Goal: Task Accomplishment & Management: Manage account settings

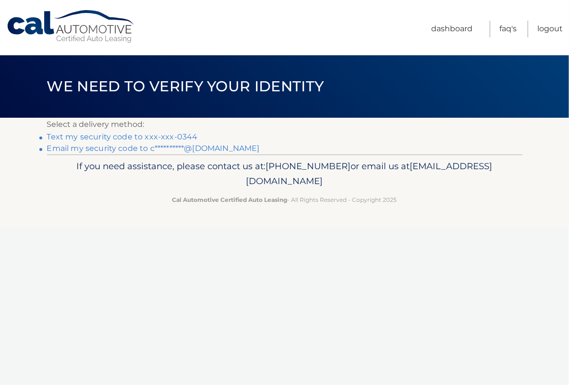
click at [122, 135] on link "Text my security code to xxx-xxx-0344" at bounding box center [122, 136] width 151 height 9
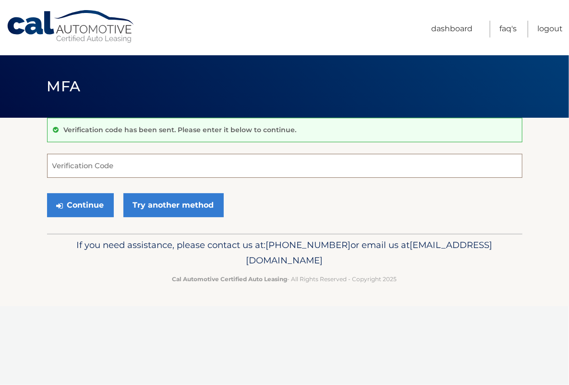
click at [241, 164] on input "Verification Code" at bounding box center [284, 166] width 475 height 24
type input "521453"
click at [91, 204] on button "Continue" at bounding box center [80, 205] width 67 height 24
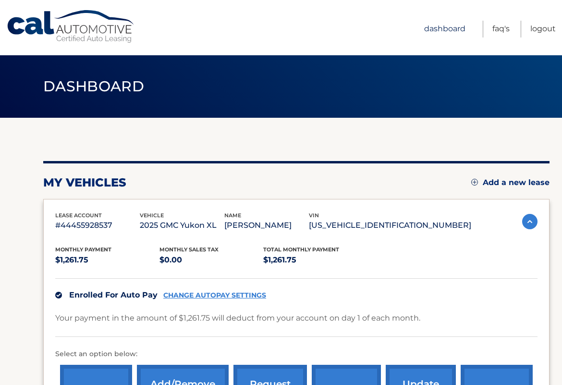
click at [441, 24] on link "Dashboard" at bounding box center [444, 29] width 41 height 17
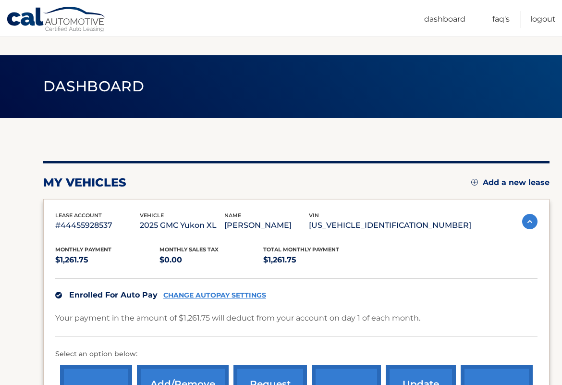
scroll to position [159, 0]
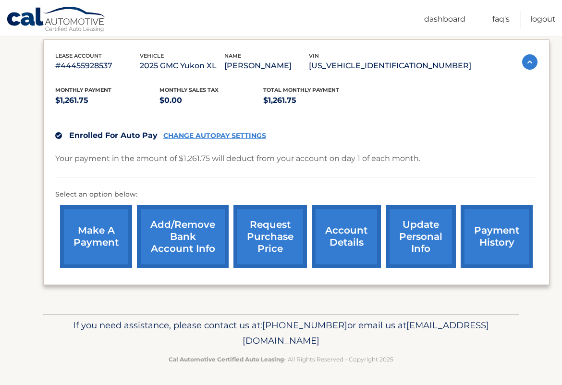
click at [351, 233] on link "account details" at bounding box center [346, 236] width 69 height 63
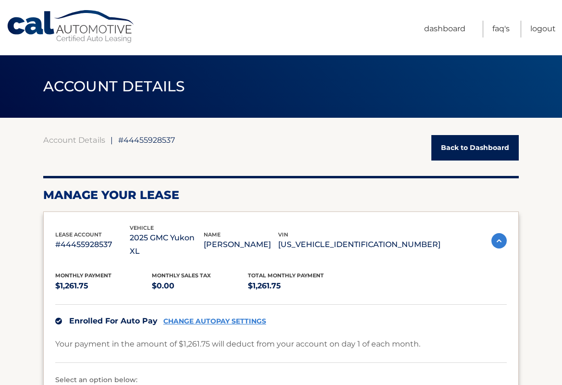
scroll to position [192, 0]
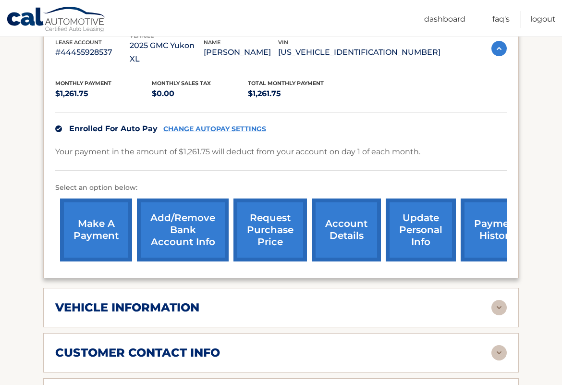
click at [422, 226] on link "update personal info" at bounding box center [421, 229] width 70 height 63
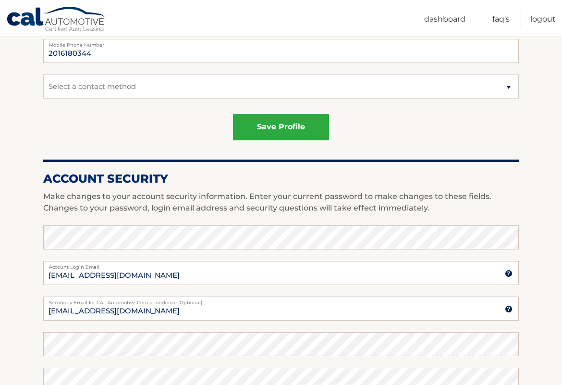
scroll to position [432, 0]
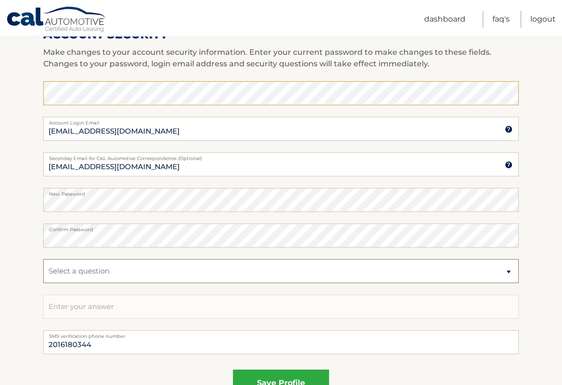
click at [141, 266] on select "Select a question What was the name of your elementary school? What is your mot…" at bounding box center [280, 271] width 475 height 24
select select "1"
click at [43, 259] on select "Select a question What was the name of your elementary school? What is your mot…" at bounding box center [280, 271] width 475 height 24
click at [141, 305] on input "text" at bounding box center [280, 306] width 475 height 24
type input "Coolidge"
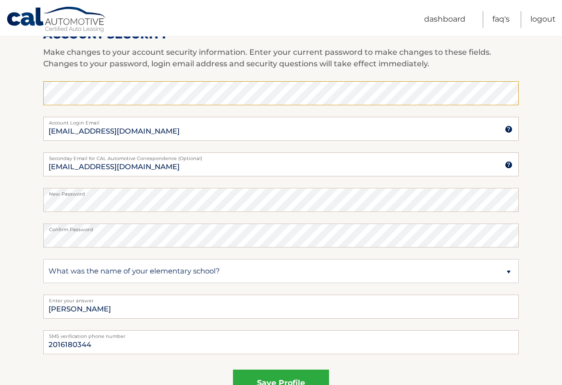
click at [535, 241] on section "Account Overview | Edit Profile account information 91 PROSPECT ST Street Addre…" at bounding box center [281, 55] width 562 height 741
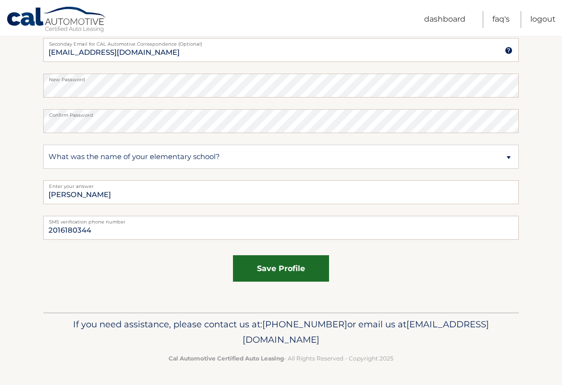
click at [283, 265] on button "save profile" at bounding box center [281, 268] width 96 height 26
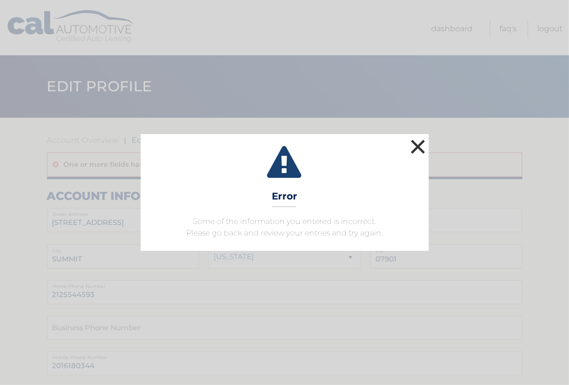
click at [421, 141] on button "×" at bounding box center [418, 146] width 19 height 19
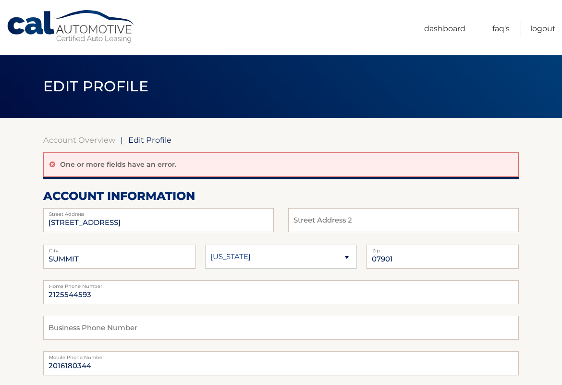
click at [153, 141] on span "Edit Profile" at bounding box center [149, 140] width 43 height 10
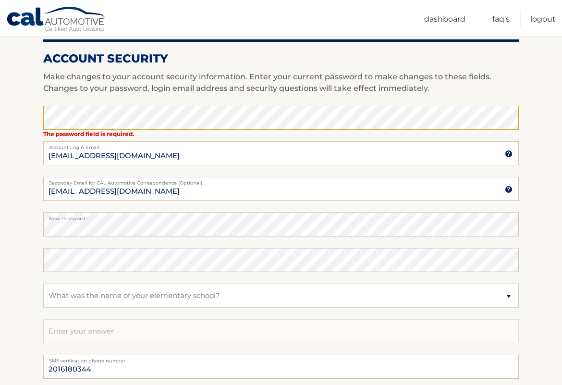
scroll to position [571, 0]
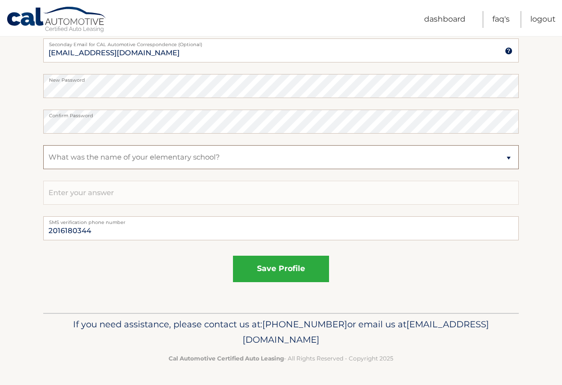
click at [172, 151] on select "Select a question What was the name of your elementary school? What is your mot…" at bounding box center [280, 157] width 475 height 24
click at [43, 145] on select "Select a question What was the name of your elementary school? What is your mot…" at bounding box center [280, 157] width 475 height 24
click at [158, 191] on input "text" at bounding box center [280, 193] width 475 height 24
type input "Coolidge"
click at [170, 270] on div "save profile" at bounding box center [280, 269] width 475 height 26
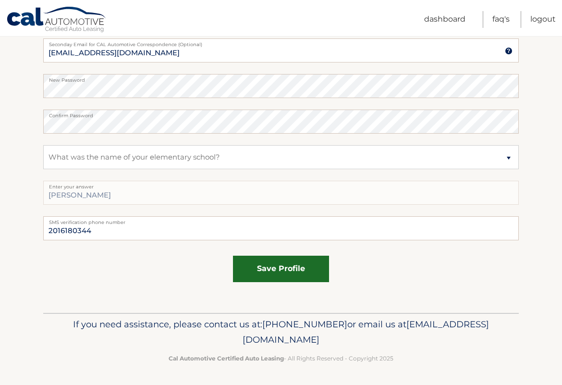
click at [278, 267] on button "save profile" at bounding box center [281, 269] width 96 height 26
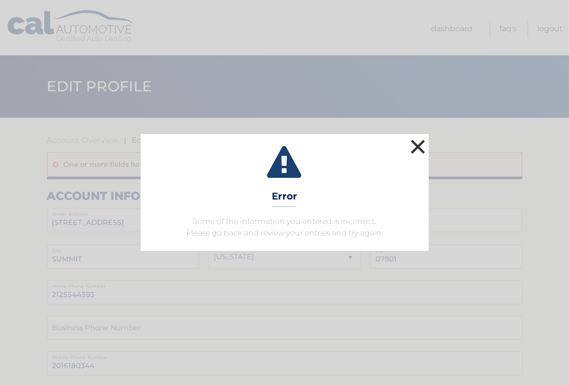
click at [415, 143] on button "×" at bounding box center [418, 146] width 19 height 19
